Goal: Transaction & Acquisition: Purchase product/service

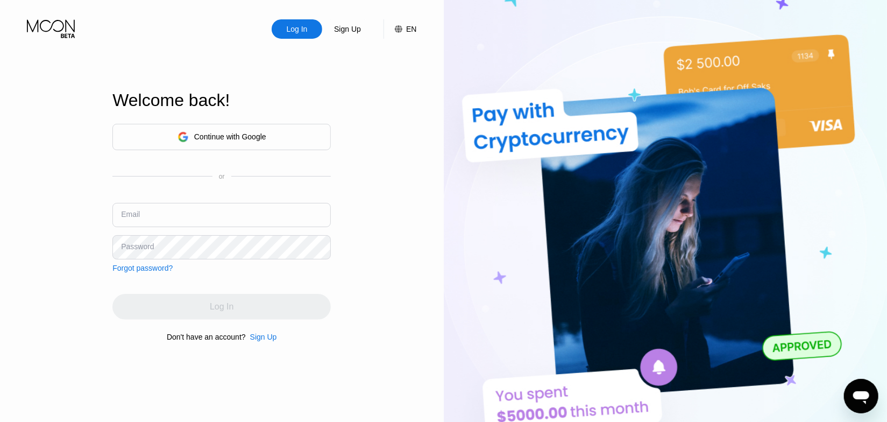
click at [268, 208] on input "text" at bounding box center [221, 215] width 218 height 24
click at [205, 221] on input "text" at bounding box center [221, 215] width 218 height 24
type input "[EMAIL_ADDRESS][DOMAIN_NAME]"
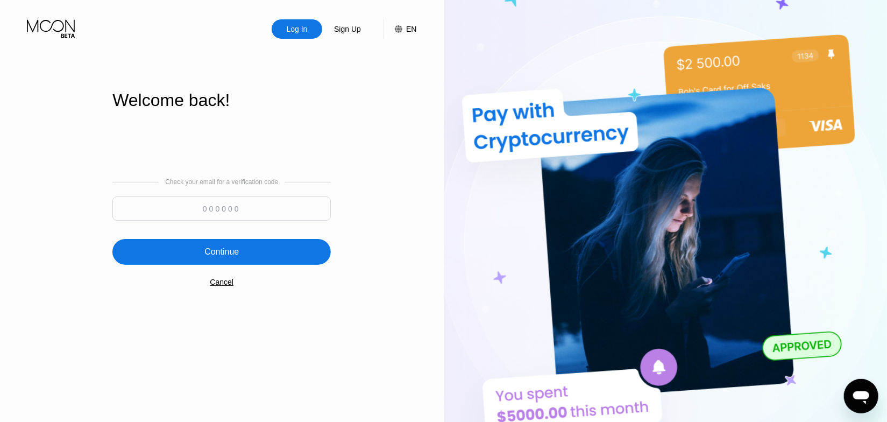
click at [270, 198] on input at bounding box center [221, 208] width 218 height 24
paste input "682979"
type input "682979"
click at [227, 239] on div "Continue" at bounding box center [221, 252] width 218 height 26
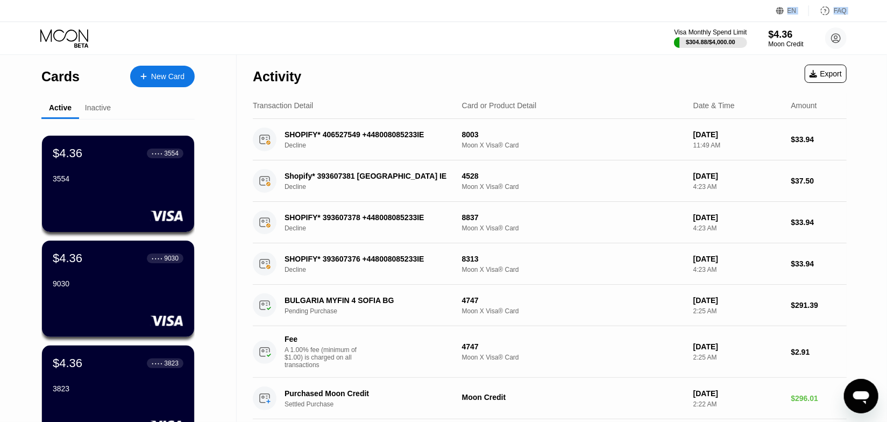
drag, startPoint x: 760, startPoint y: 20, endPoint x: 742, endPoint y: 25, distance: 17.9
click at [743, 25] on div "EN Language Select an item Save FAQ Visa Monthly Spend Limit $304.88 / $4,000.0…" at bounding box center [443, 27] width 887 height 55
click at [618, 36] on div "Visa Monthly Spend Limit $304.88 / $4,000.00 $4.36 Moon Credit [EMAIL_ADDRESS][…" at bounding box center [443, 38] width 887 height 32
click at [705, 29] on div "Visa Monthly Spend Limit" at bounding box center [710, 33] width 73 height 8
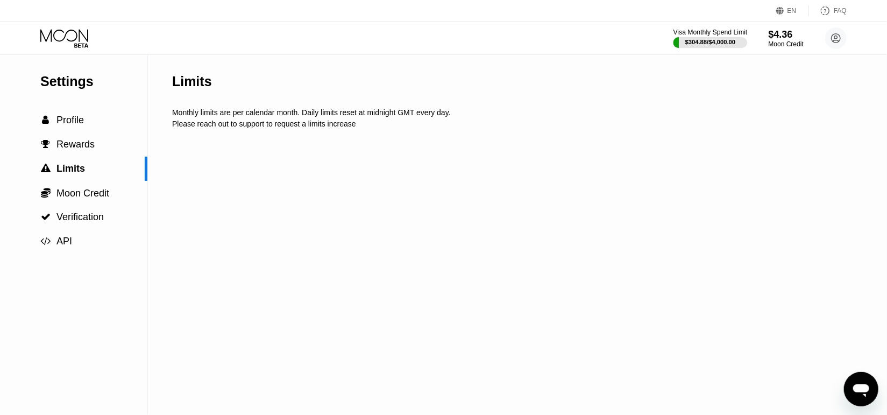
click at [788, 44] on div "Moon Credit" at bounding box center [786, 44] width 35 height 8
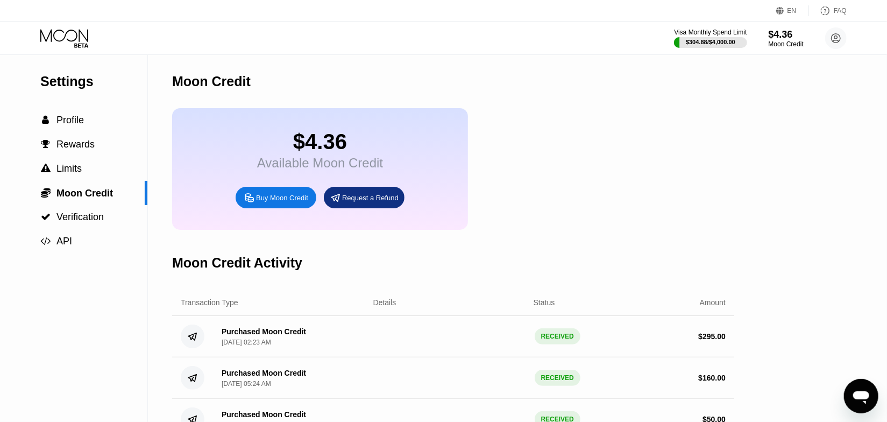
click at [266, 208] on div "Buy Moon Credit" at bounding box center [276, 198] width 81 height 22
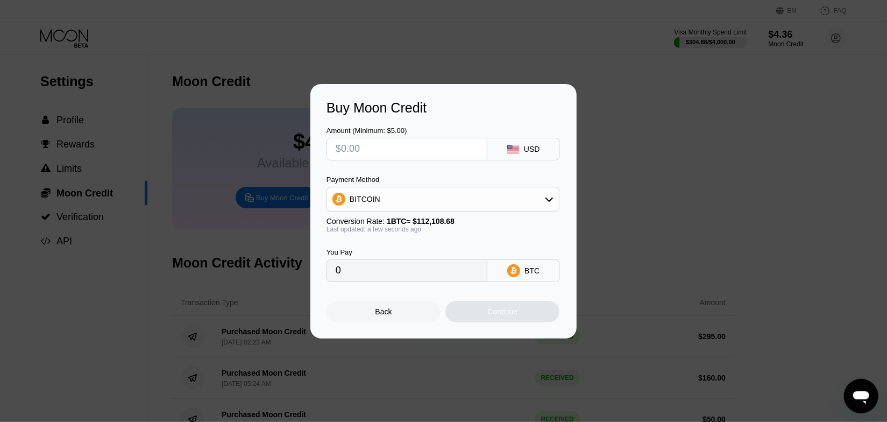
click at [386, 145] on input "text" at bounding box center [407, 149] width 143 height 22
type input "$1"
type input "0.00000892"
type input "$18"
type input "0.00016056"
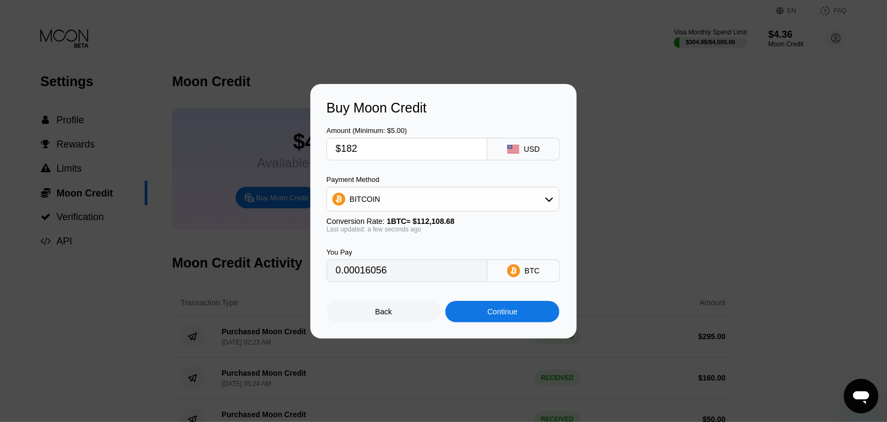
type input "$1820"
type input "0.01623425"
type input "$1820"
click at [373, 224] on div "Conversion Rate: 1 BTC ≈ $112,108.68" at bounding box center [443, 221] width 233 height 9
click at [385, 191] on div "BITCOIN" at bounding box center [443, 199] width 232 height 22
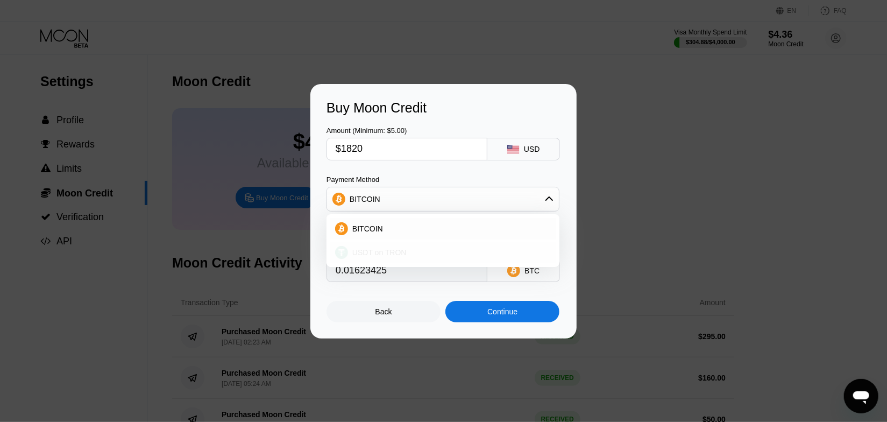
click at [364, 256] on span "USDT on TRON" at bounding box center [379, 252] width 54 height 9
type input "1838.38"
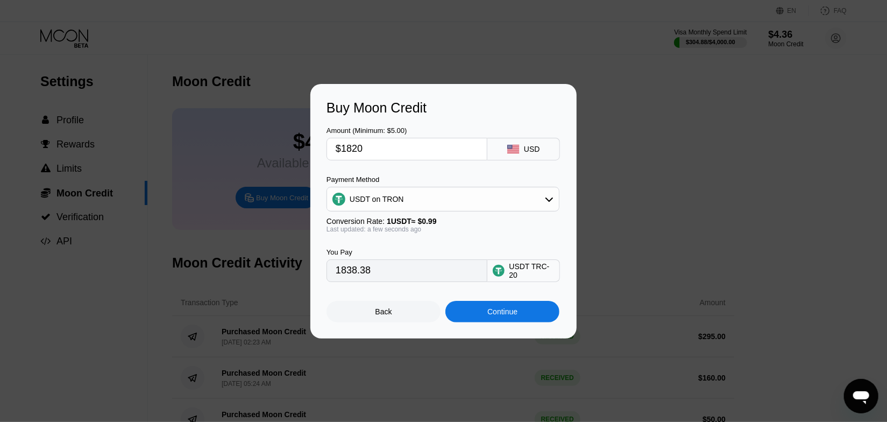
click at [384, 156] on input "$1820" at bounding box center [407, 149] width 143 height 22
type input "$1"
type input "1.01"
type input "$18"
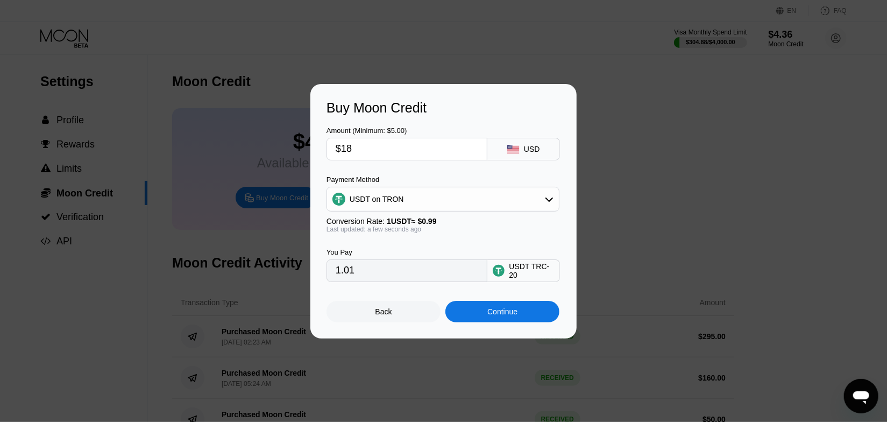
type input "18.18"
type input "$180"
type input "181.82"
click at [368, 148] on input "$180" at bounding box center [407, 149] width 143 height 22
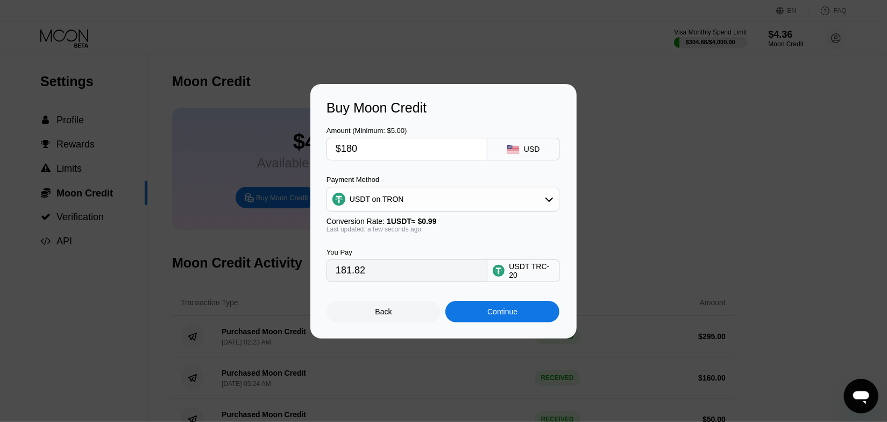
click at [368, 148] on input "$180" at bounding box center [407, 149] width 143 height 22
click at [382, 121] on div "Amount (Minimum: $5.00) $180 USD" at bounding box center [444, 138] width 234 height 45
click at [427, 143] on input "$180" at bounding box center [407, 149] width 143 height 22
type input "$1"
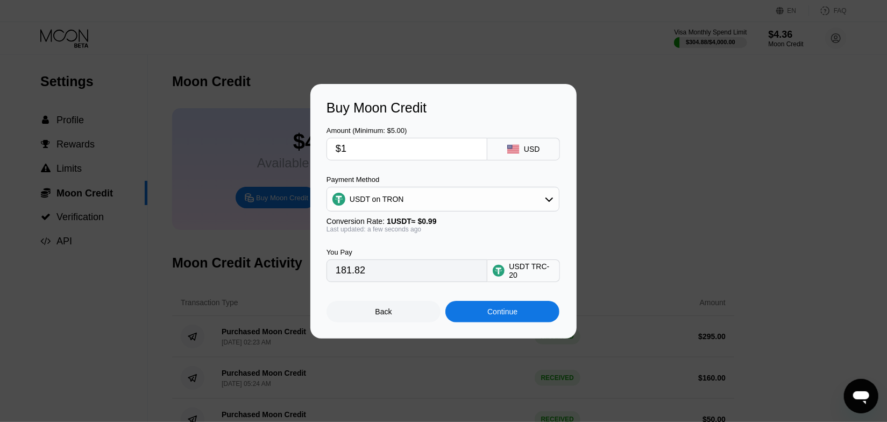
type input "1.01"
type input "$19"
type input "19.19"
type input "$190"
type input "191.92"
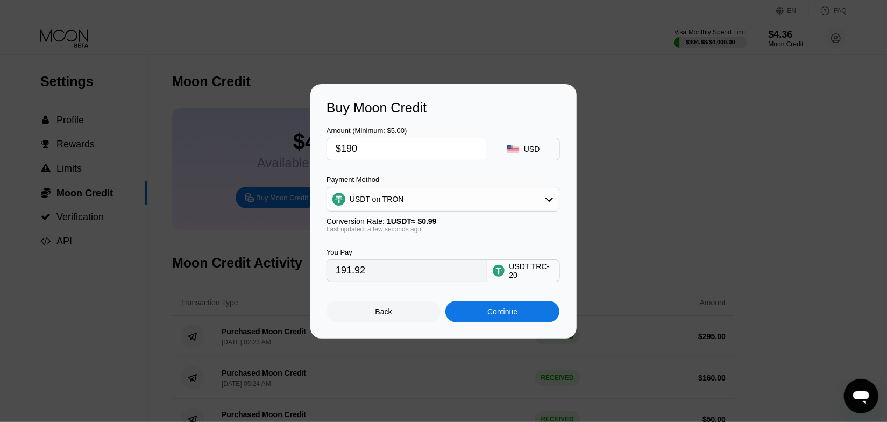
type input "$190"
click at [519, 320] on div "Continue" at bounding box center [502, 312] width 114 height 22
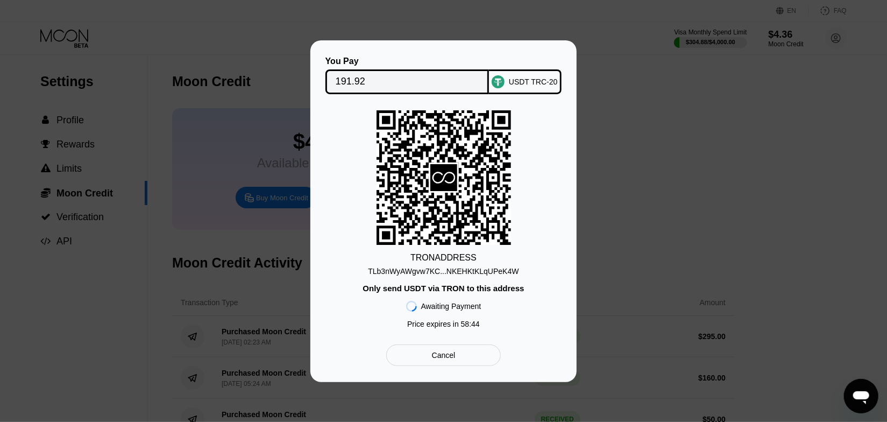
click at [494, 272] on div "TLb3nWyAWgvw7KC...NKEHKtKLqUPeK4W" at bounding box center [443, 271] width 151 height 9
click at [535, 348] on div "Cancel" at bounding box center [444, 355] width 234 height 22
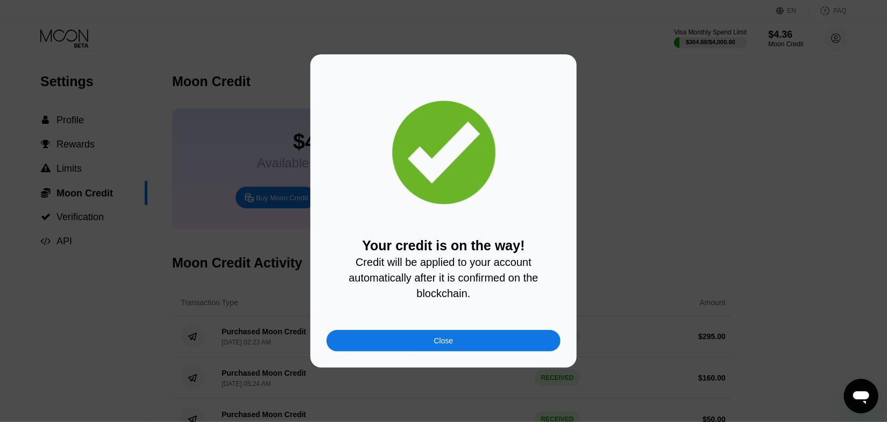
click at [416, 331] on div "Your credit is on the way! Credit will be applied to your account automatically…" at bounding box center [444, 210] width 234 height 281
click at [416, 343] on div "Close" at bounding box center [444, 341] width 234 height 22
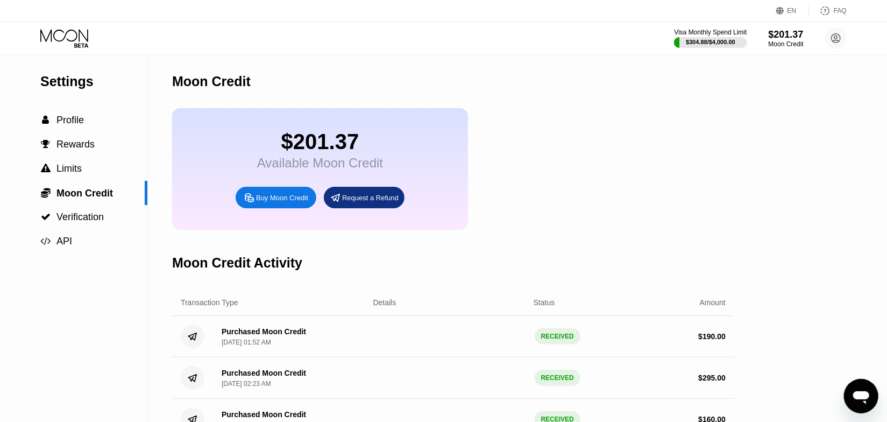
drag, startPoint x: 656, startPoint y: 129, endPoint x: 606, endPoint y: 123, distance: 50.4
click at [606, 123] on div "$201.37 Available Moon Credit Buy Moon Credit Request a Refund" at bounding box center [453, 169] width 562 height 122
click at [55, 37] on icon at bounding box center [65, 38] width 50 height 19
